Goal: Task Accomplishment & Management: Use online tool/utility

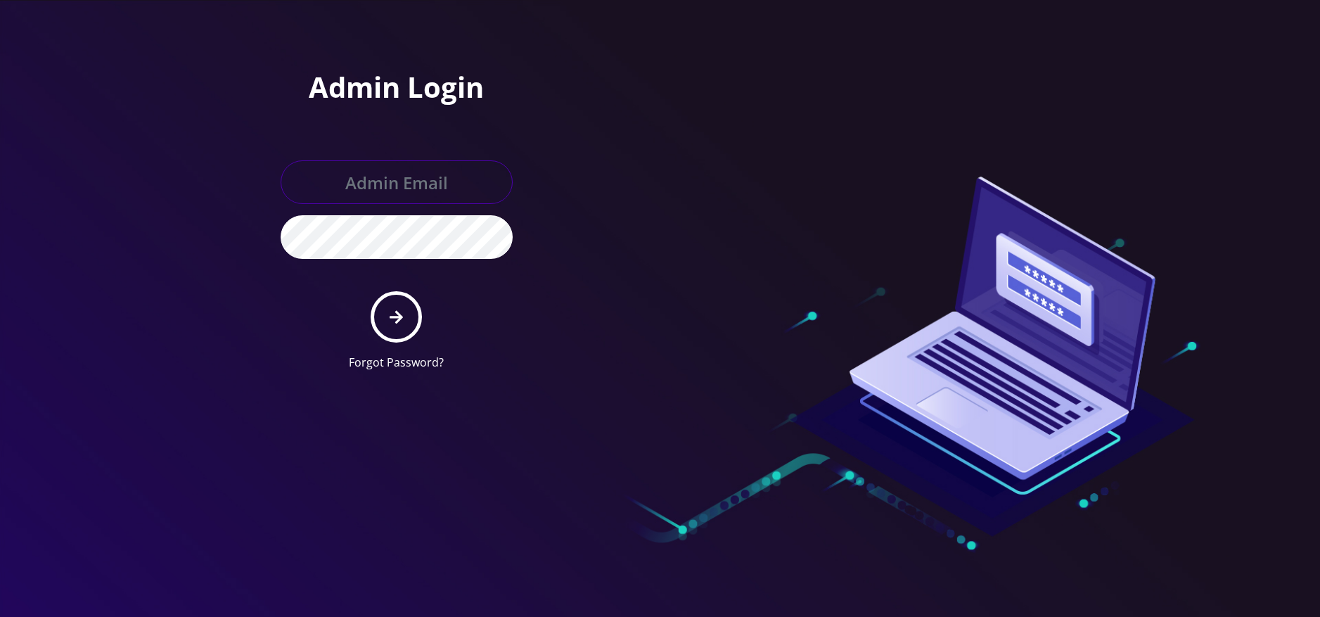
type input "[EMAIL_ADDRESS][DOMAIN_NAME]"
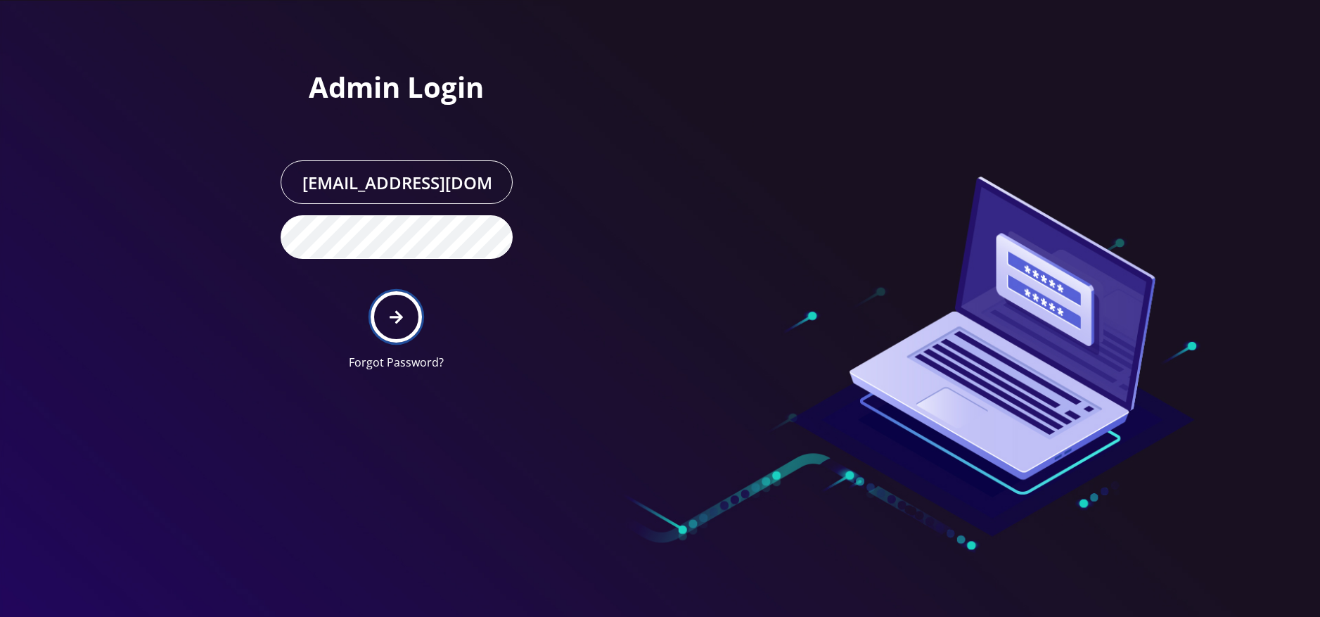
click at [389, 306] on button "submit" at bounding box center [396, 316] width 51 height 51
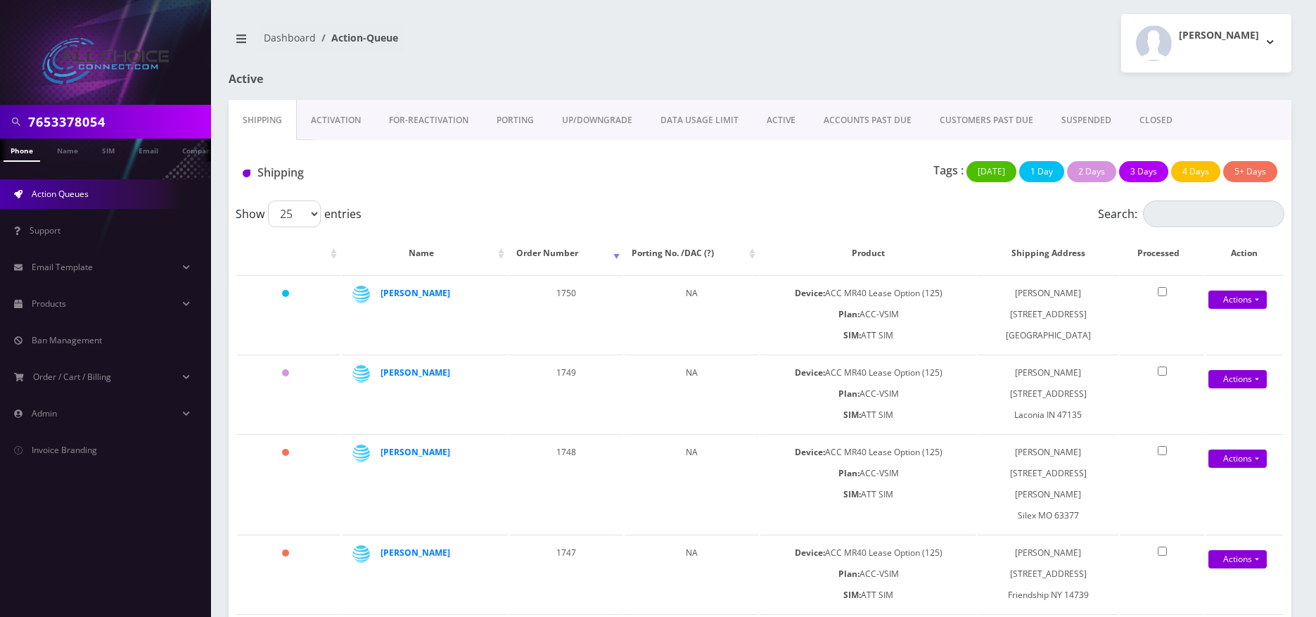
click at [68, 113] on input "7653378054" at bounding box center [117, 121] width 179 height 27
paste input "Harvey"
type input "Harvey"
click at [60, 196] on span "Action Queues" at bounding box center [60, 194] width 57 height 12
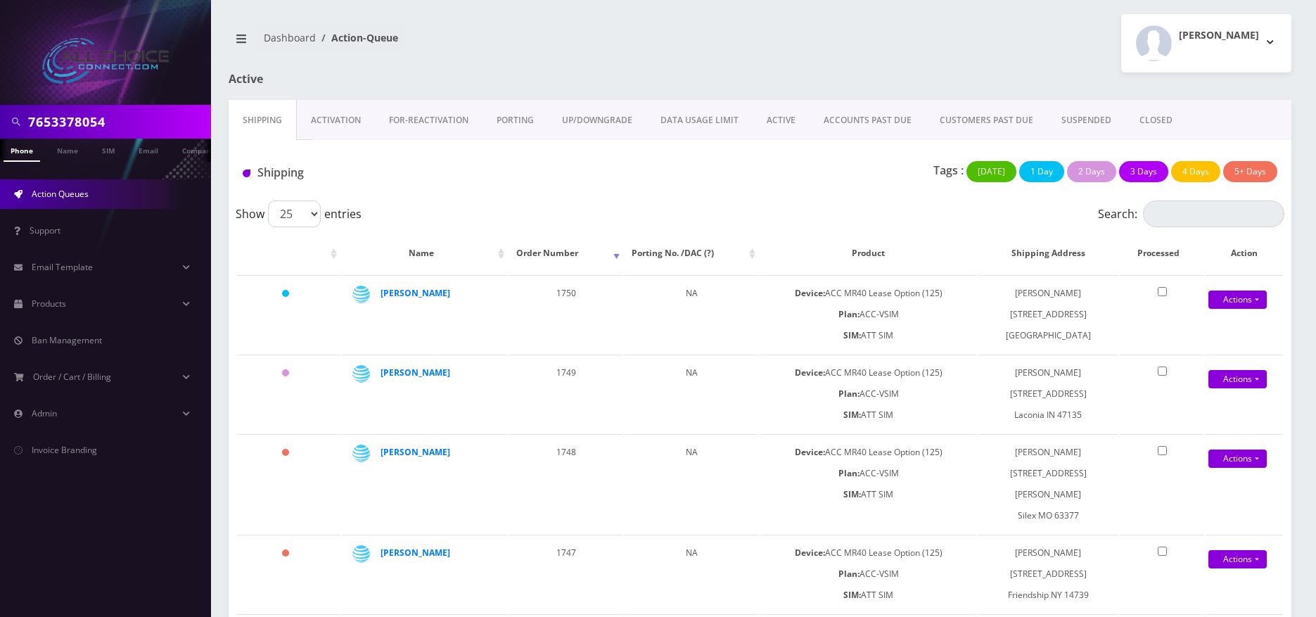
click at [798, 122] on link "ACTIVE" at bounding box center [781, 120] width 57 height 41
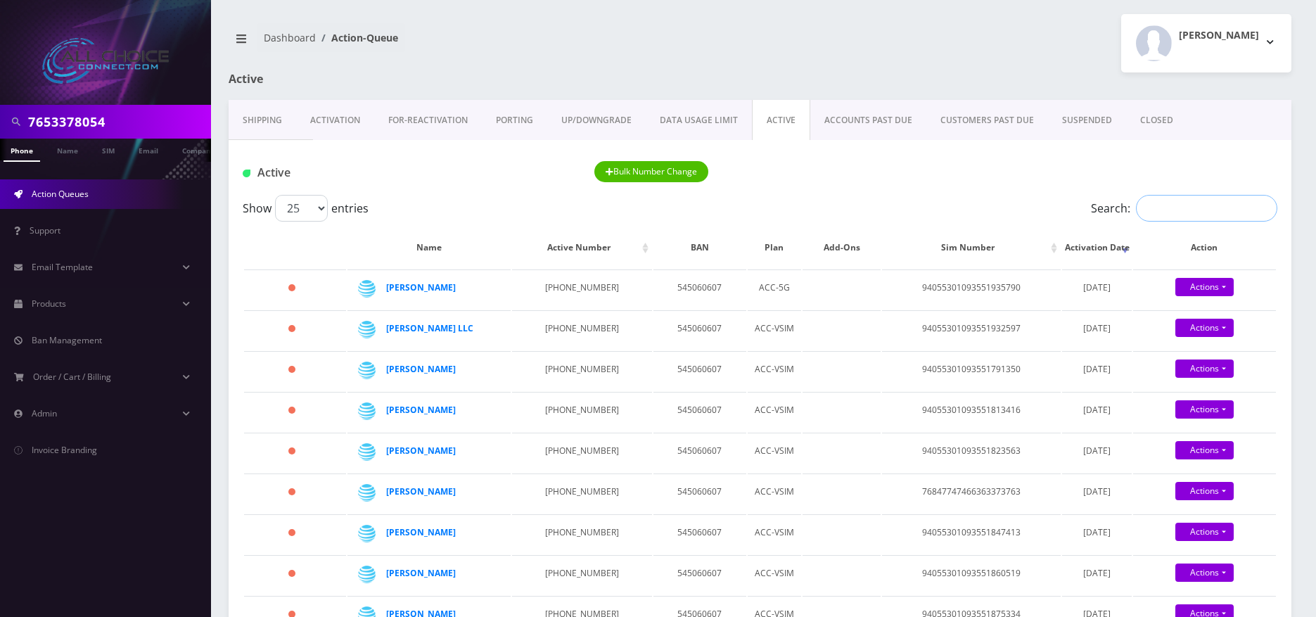
paste input "Harvey"
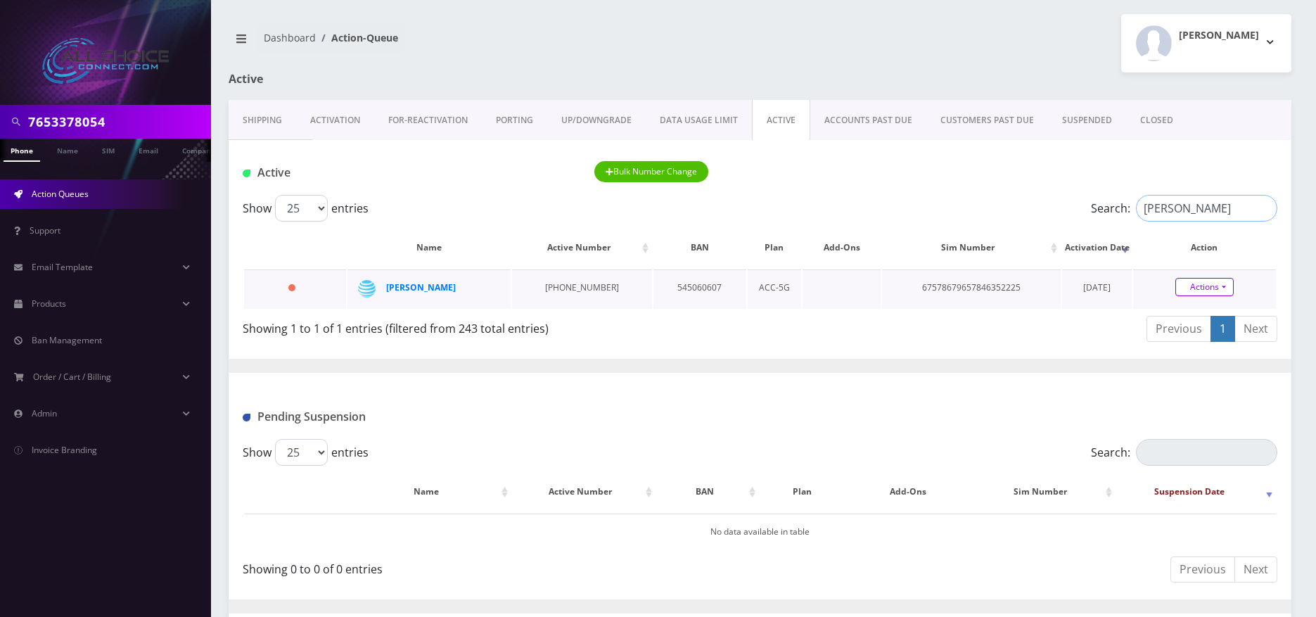
type input "Harvey"
click at [1207, 290] on link "Actions" at bounding box center [1204, 287] width 58 height 18
click at [1172, 314] on link "Close" at bounding box center [1216, 313] width 143 height 21
type input "08/22/2025"
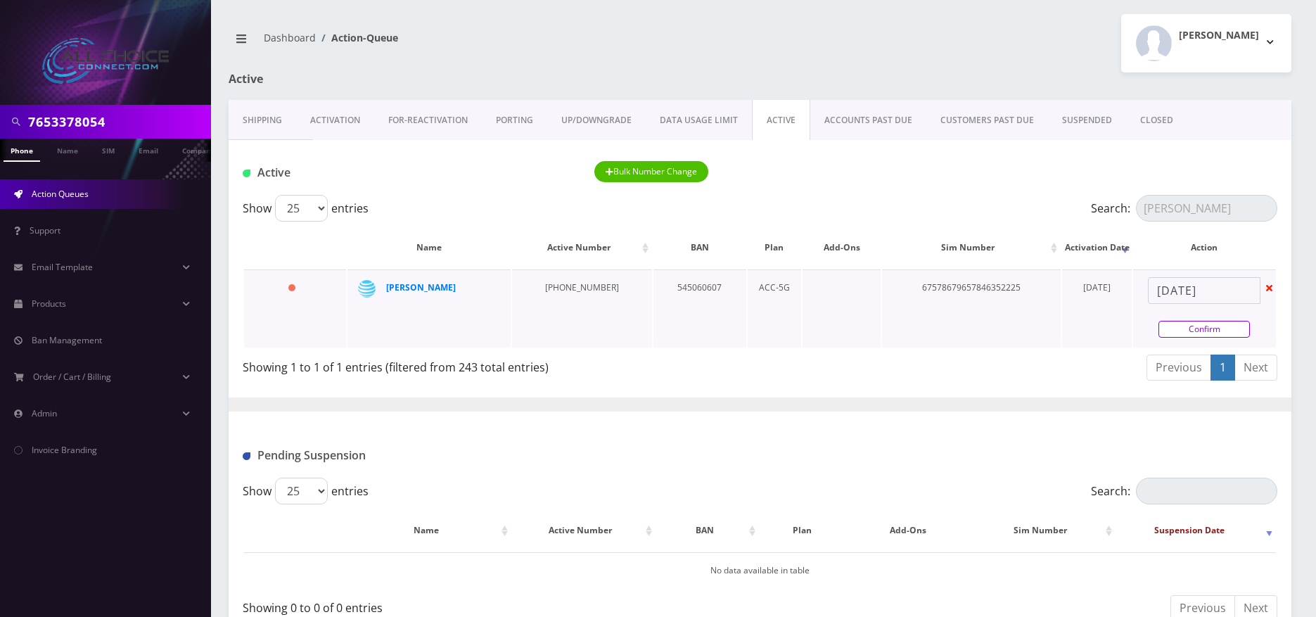
click at [1186, 328] on link "Confirm" at bounding box center [1203, 329] width 91 height 17
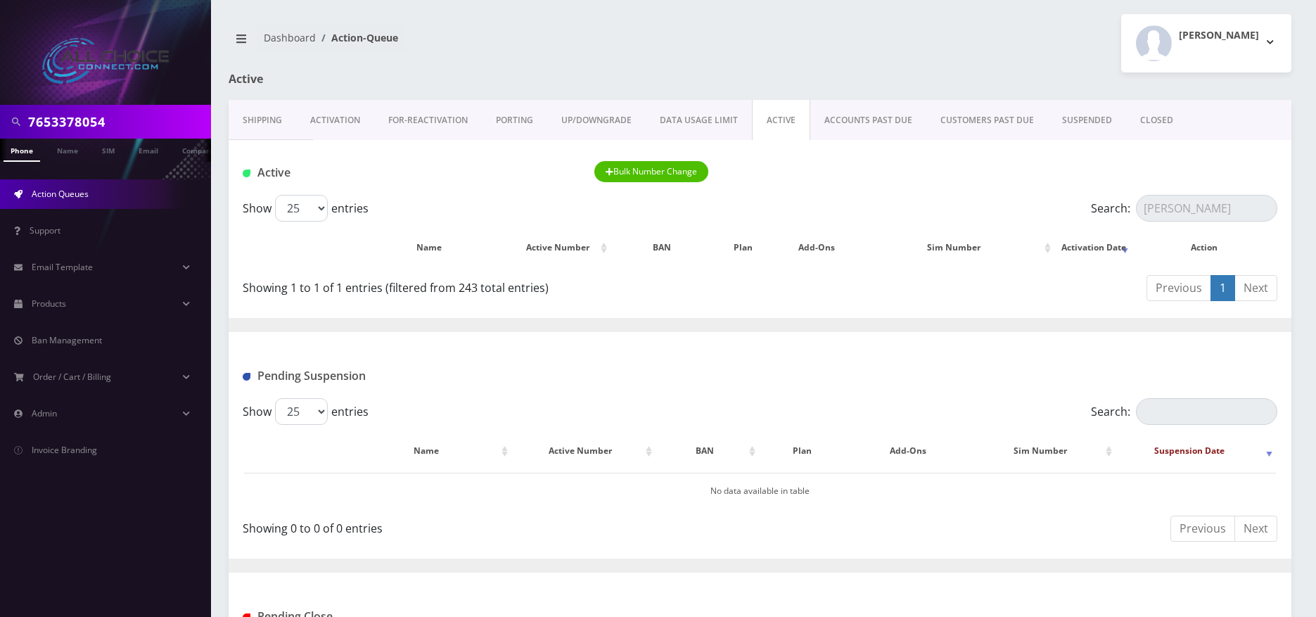
click at [1151, 115] on link "CLOSED" at bounding box center [1156, 120] width 61 height 41
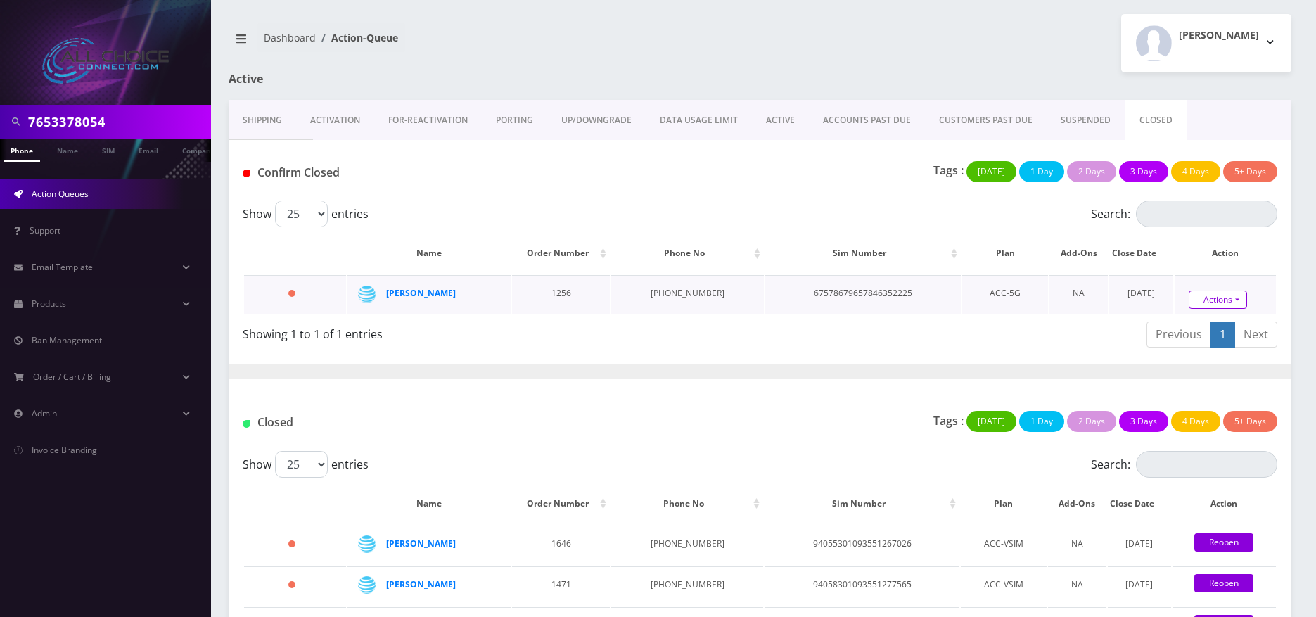
click at [1213, 292] on link "Actions" at bounding box center [1218, 299] width 58 height 18
click at [1188, 260] on link "Confirm" at bounding box center [1242, 260] width 113 height 18
